Goal: Task Accomplishment & Management: Use online tool/utility

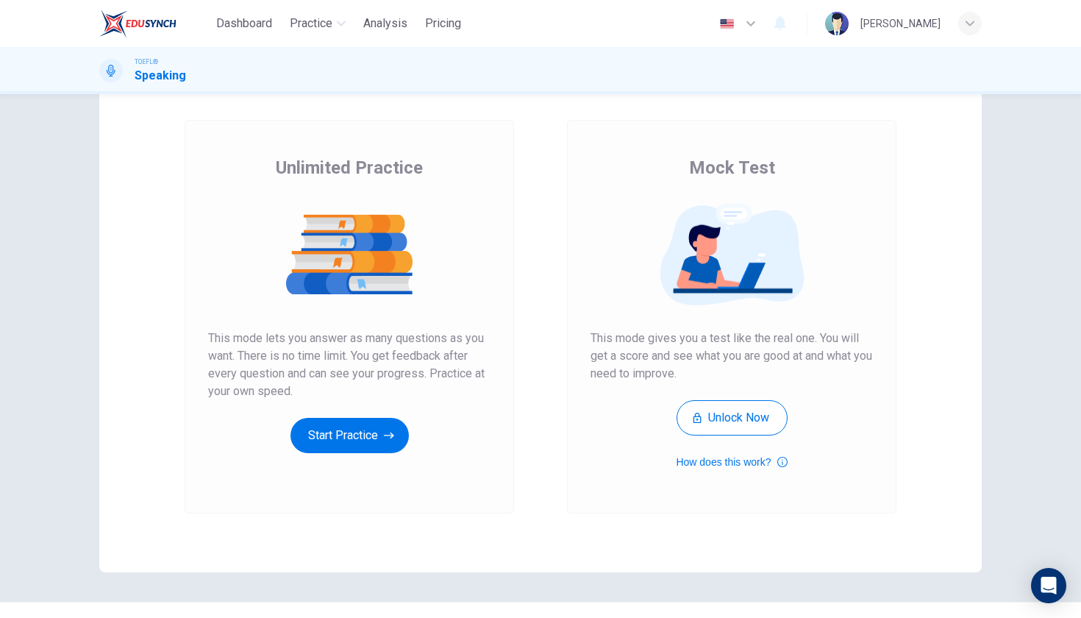
scroll to position [89, 0]
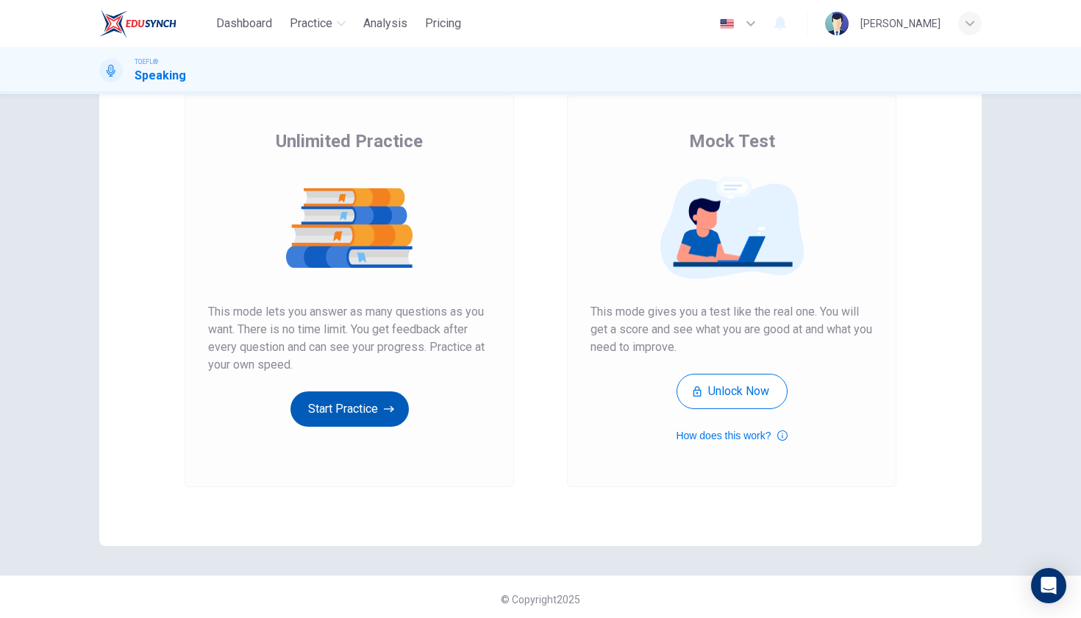
click at [331, 402] on button "Start Practice" at bounding box center [350, 408] width 118 height 35
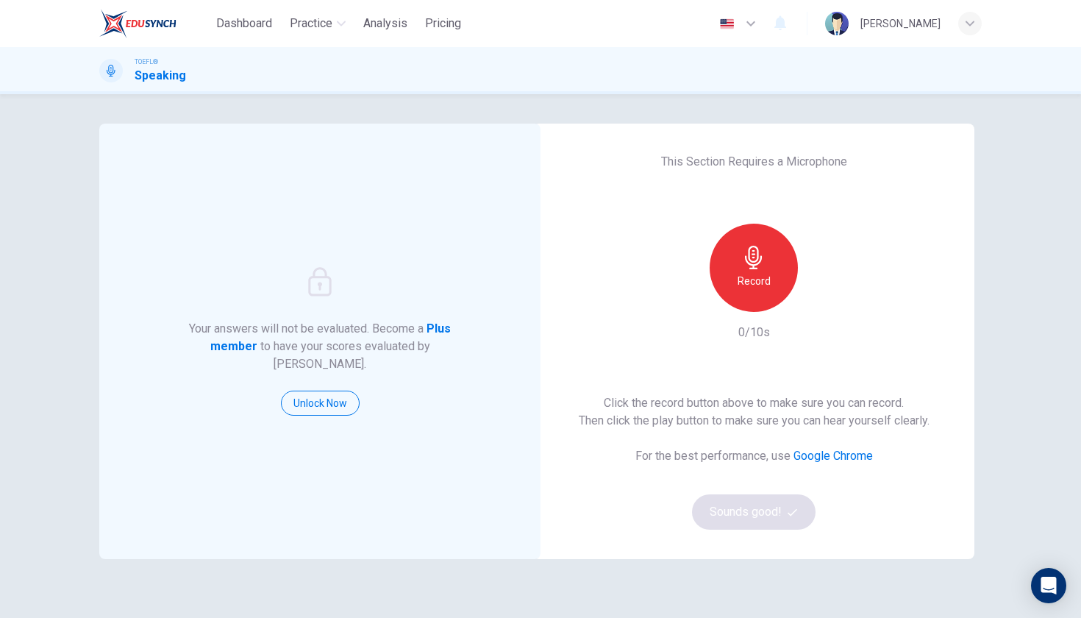
click at [765, 271] on div "Record" at bounding box center [754, 268] width 88 height 88
click at [741, 523] on div "Click the record button above to make sure you can record. Then click the play …" at bounding box center [754, 461] width 351 height 135
click at [749, 508] on button "Sounds good!" at bounding box center [754, 511] width 124 height 35
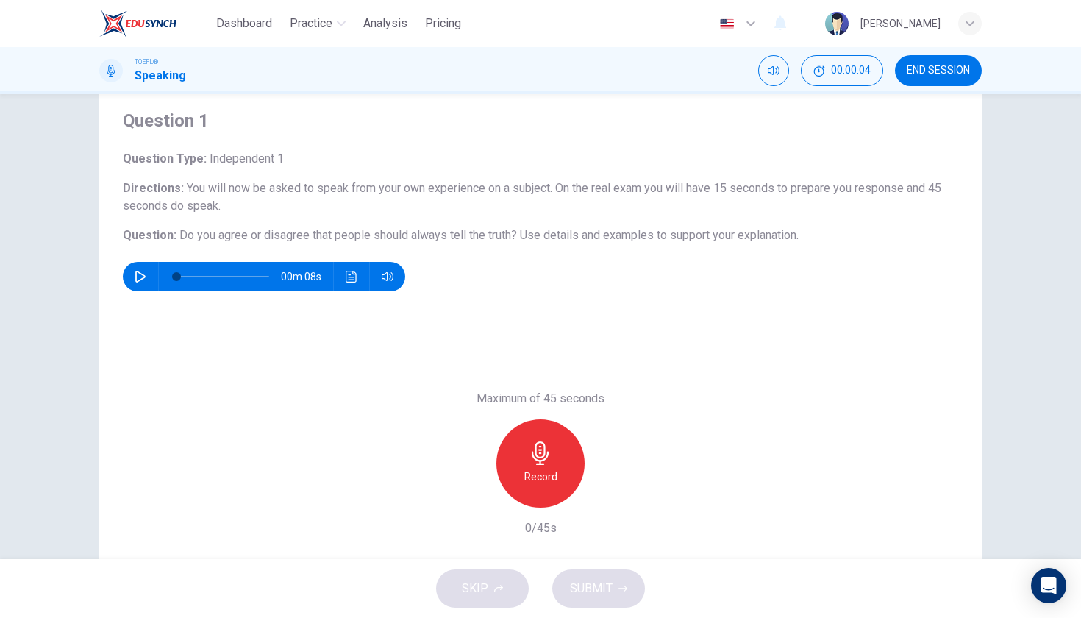
scroll to position [58, 0]
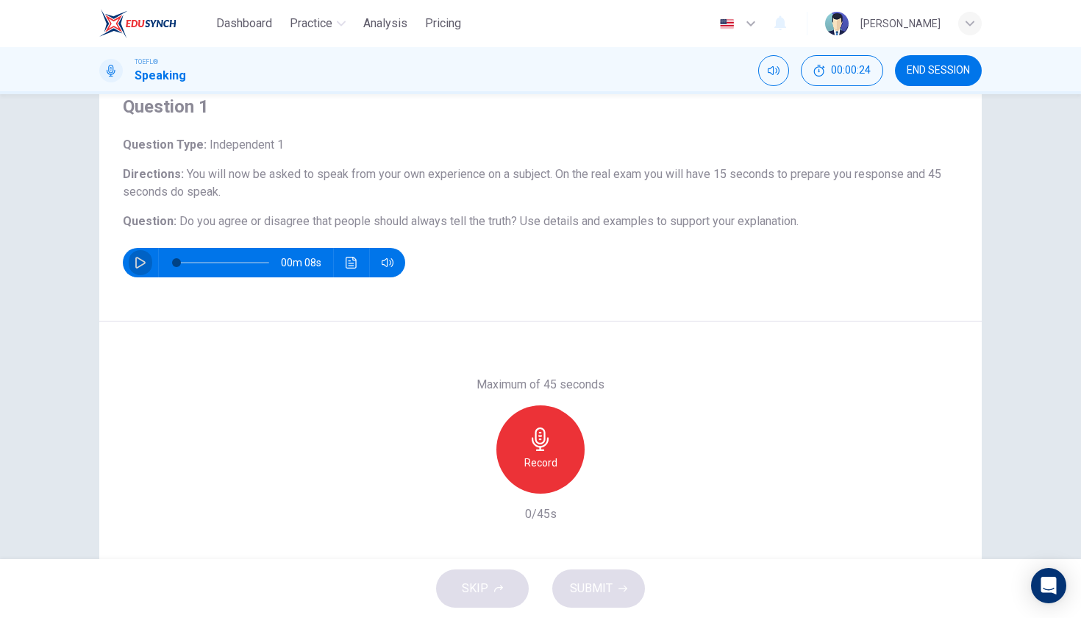
click at [143, 259] on icon "button" at bounding box center [141, 263] width 12 height 12
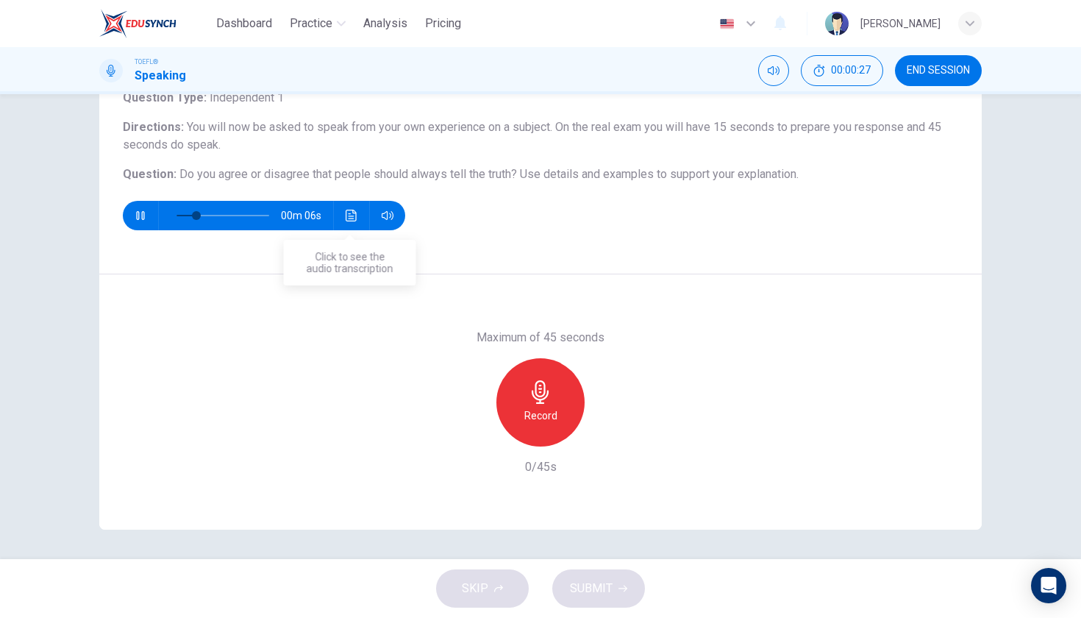
scroll to position [105, 0]
type input "0"
click at [557, 407] on div "Record" at bounding box center [541, 402] width 88 height 88
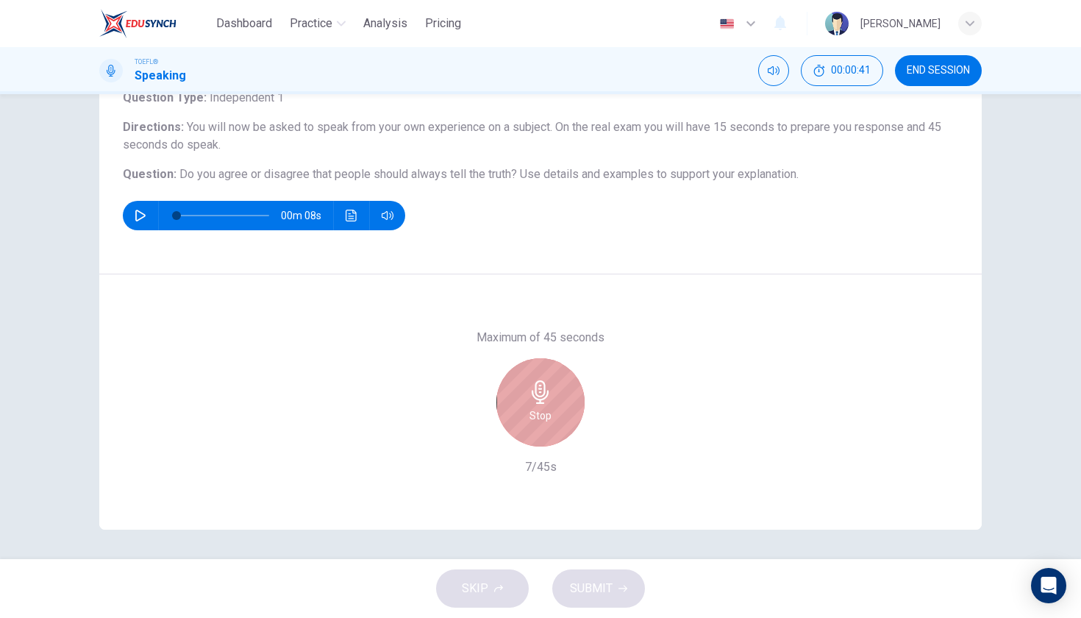
click at [557, 407] on div "Stop" at bounding box center [541, 402] width 88 height 88
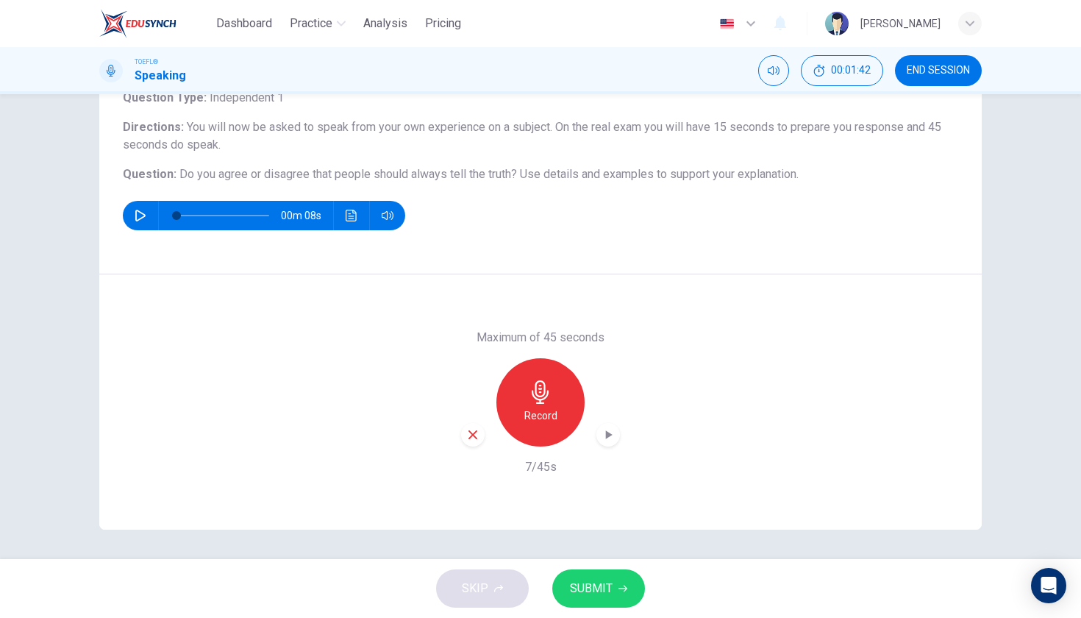
drag, startPoint x: 174, startPoint y: 179, endPoint x: 818, endPoint y: 185, distance: 644.4
click at [818, 185] on div "Question Type : Independent 1 Directions : You will now be asked to speak from …" at bounding box center [541, 159] width 836 height 141
click at [768, 172] on span "Use details and examples to support your explanation." at bounding box center [659, 174] width 279 height 14
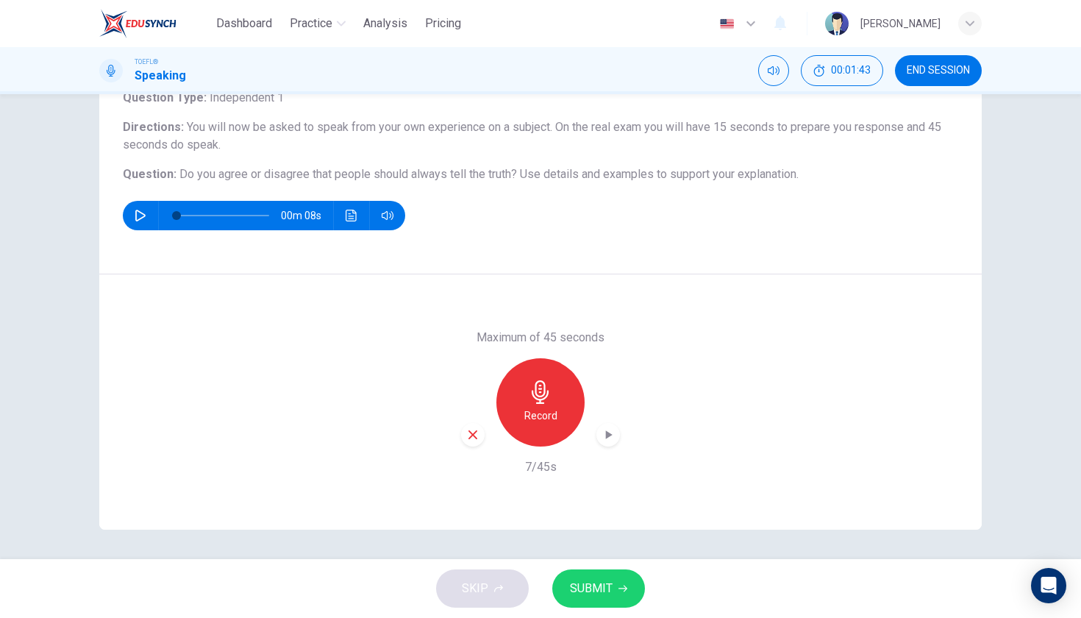
click at [768, 172] on span "Use details and examples to support your explanation." at bounding box center [659, 174] width 279 height 14
click at [818, 71] on icon "Hide" at bounding box center [820, 71] width 12 height 12
click at [871, 63] on button "Show" at bounding box center [868, 70] width 31 height 31
click at [467, 437] on icon "button" at bounding box center [472, 434] width 13 height 13
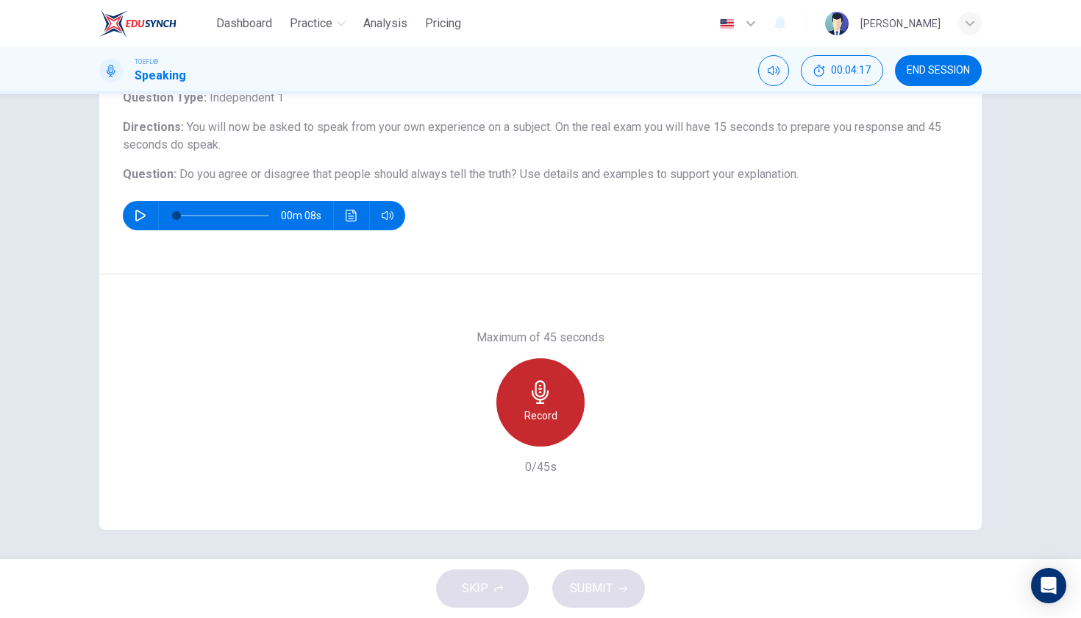
click at [509, 419] on div "Record" at bounding box center [541, 402] width 88 height 88
click at [509, 419] on div "Stop" at bounding box center [541, 402] width 88 height 88
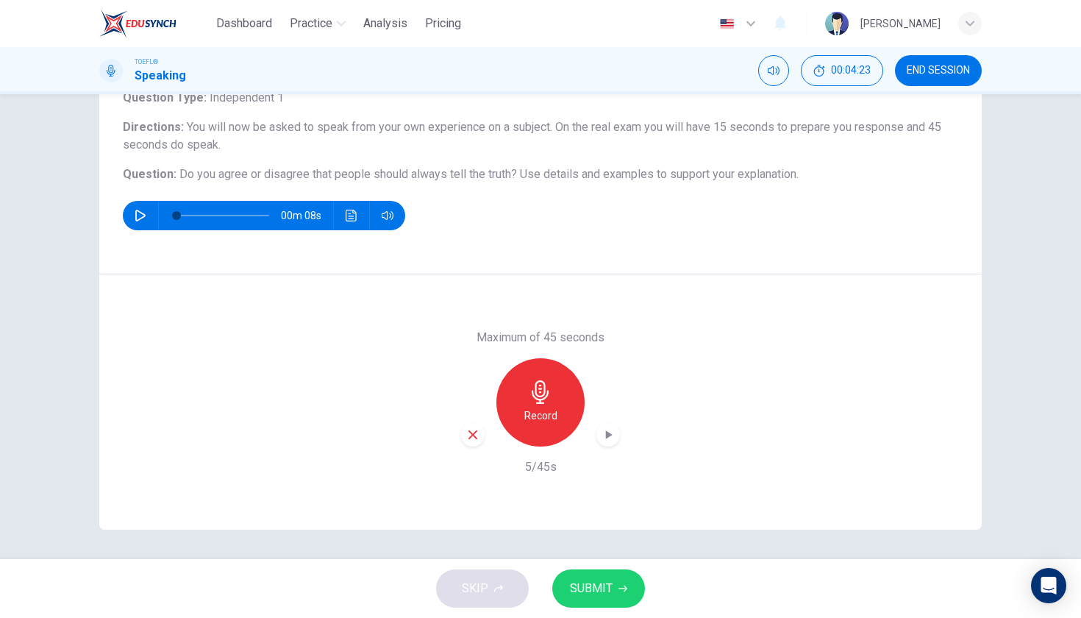
click at [466, 430] on icon "button" at bounding box center [472, 434] width 13 height 13
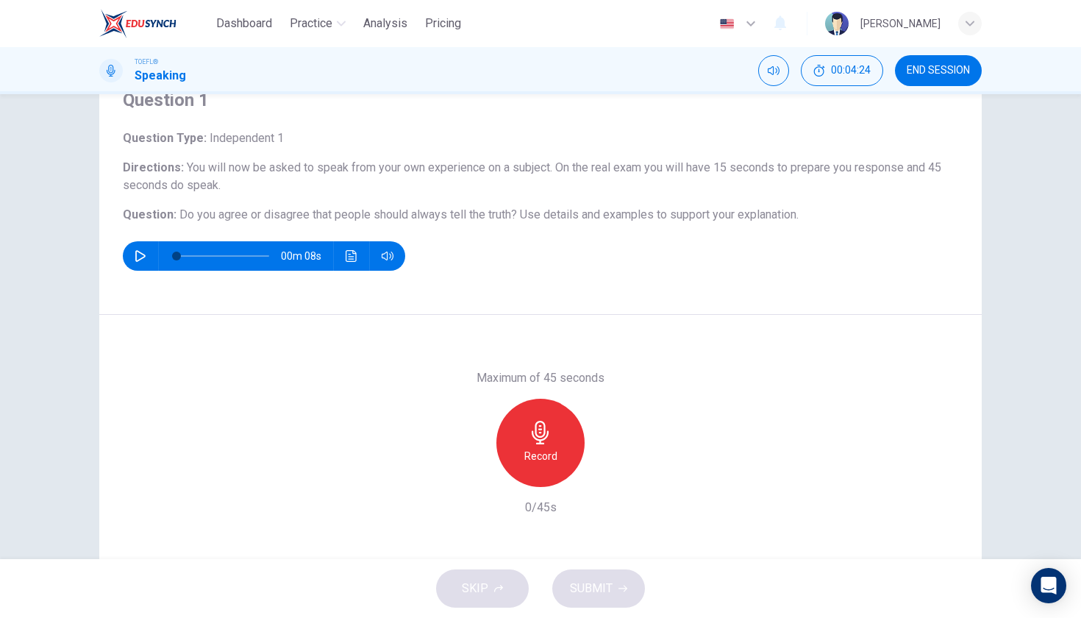
scroll to position [61, 0]
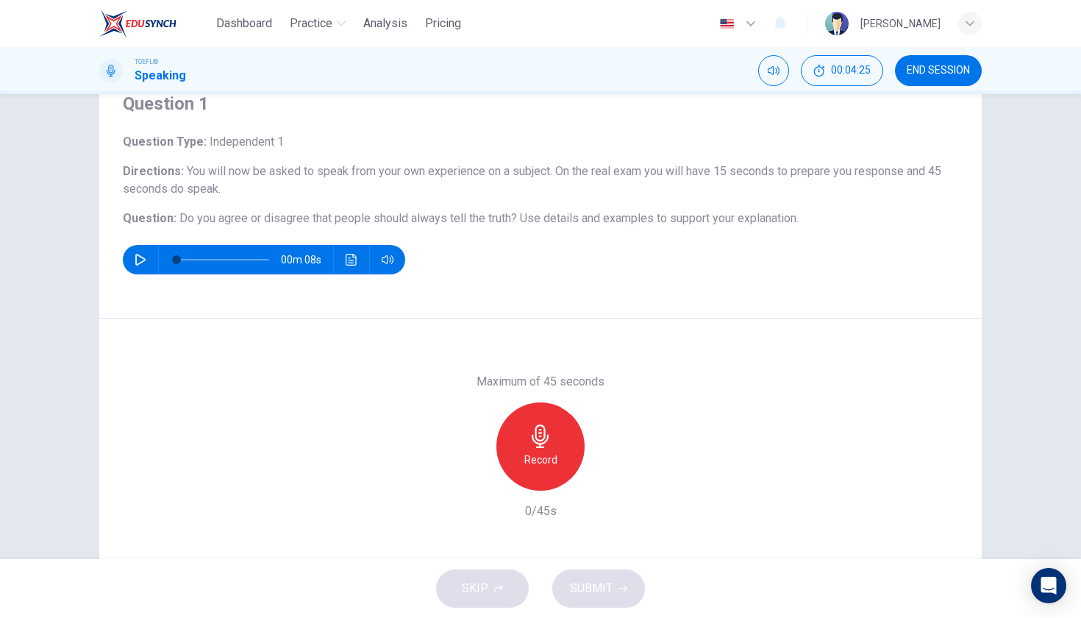
click at [541, 414] on div "Record" at bounding box center [541, 446] width 88 height 88
click at [541, 414] on div "Stop" at bounding box center [541, 446] width 88 height 88
click at [468, 478] on icon "button" at bounding box center [472, 478] width 13 height 13
click at [524, 449] on div "Record" at bounding box center [541, 446] width 88 height 88
click at [524, 449] on div "Stop" at bounding box center [541, 446] width 88 height 88
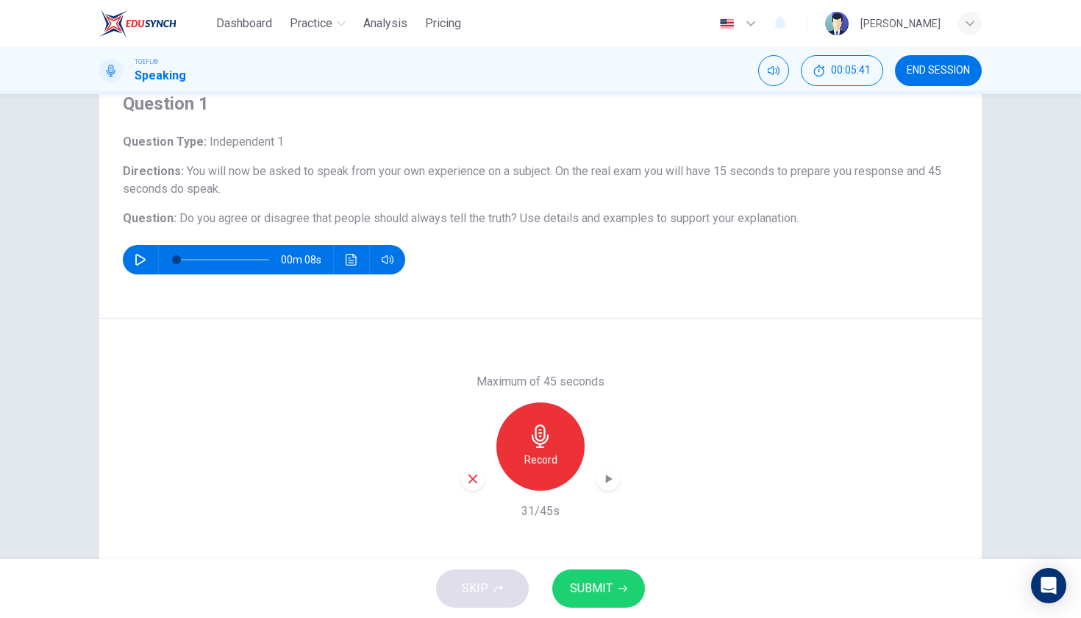
click at [471, 476] on icon "button" at bounding box center [472, 478] width 13 height 13
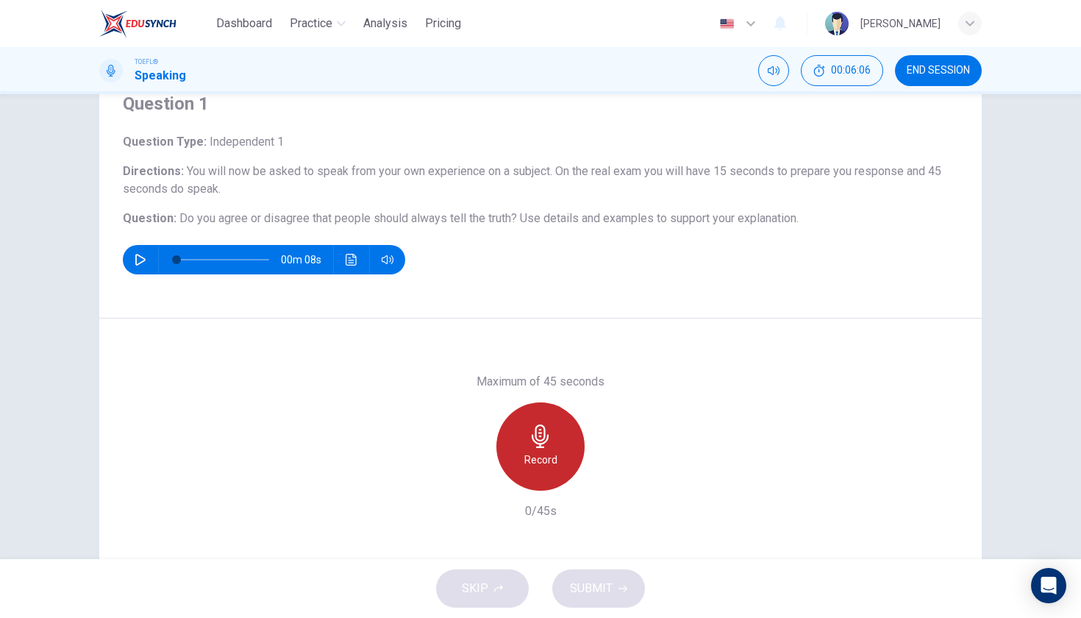
click at [509, 474] on div "Record" at bounding box center [541, 446] width 88 height 88
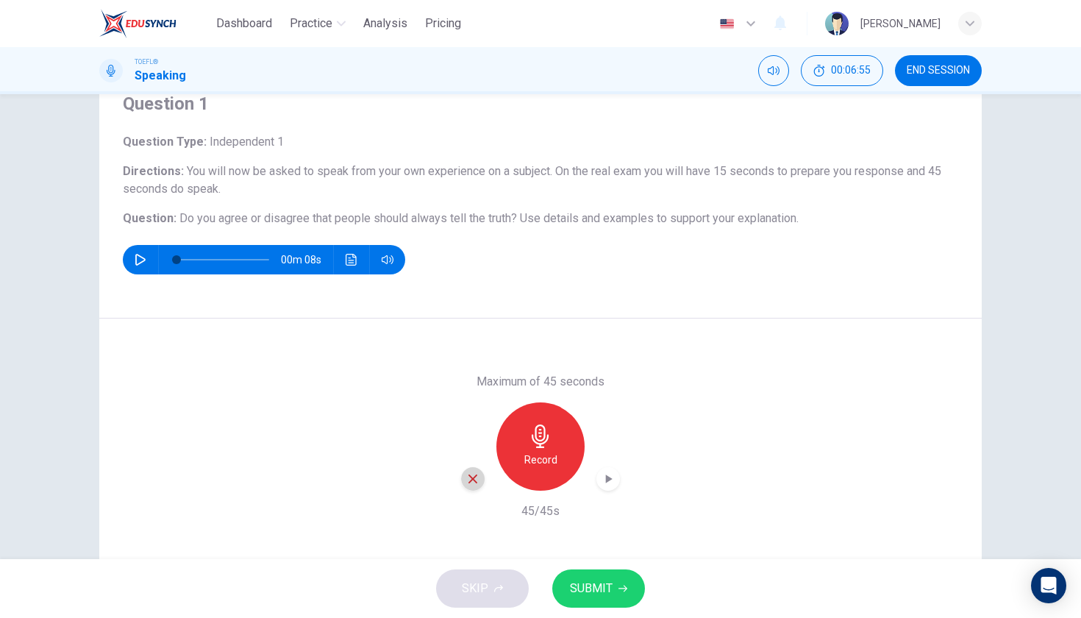
click at [469, 476] on icon "button" at bounding box center [473, 478] width 9 height 9
